Goal: Task Accomplishment & Management: Use online tool/utility

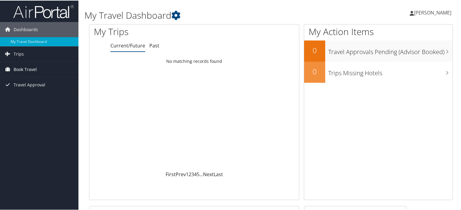
click at [41, 68] on link "Book Travel" at bounding box center [39, 68] width 78 height 15
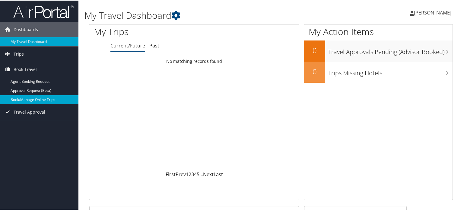
click at [33, 97] on link "Book/Manage Online Trips" at bounding box center [39, 98] width 78 height 9
